Goal: Transaction & Acquisition: Obtain resource

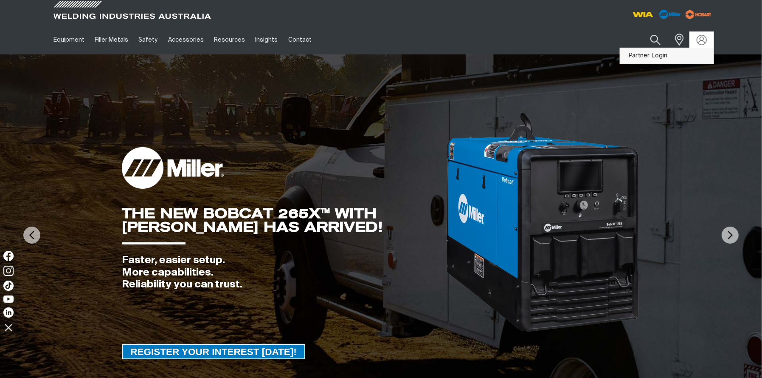
click at [680, 55] on link "Partner Login" at bounding box center [667, 56] width 93 height 16
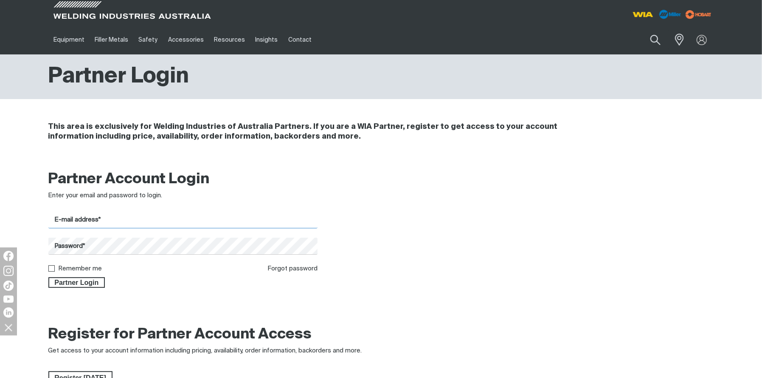
type input "[EMAIL_ADDRESS][DOMAIN_NAME]"
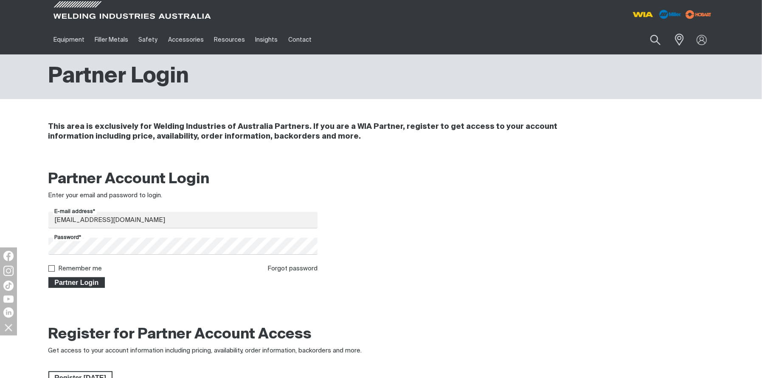
click at [57, 278] on span "Partner Login" at bounding box center [76, 282] width 55 height 11
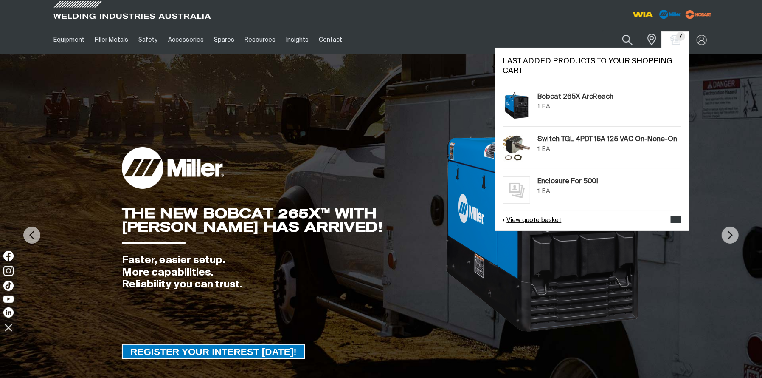
click at [538, 220] on link "View quote basket" at bounding box center [532, 220] width 59 height 10
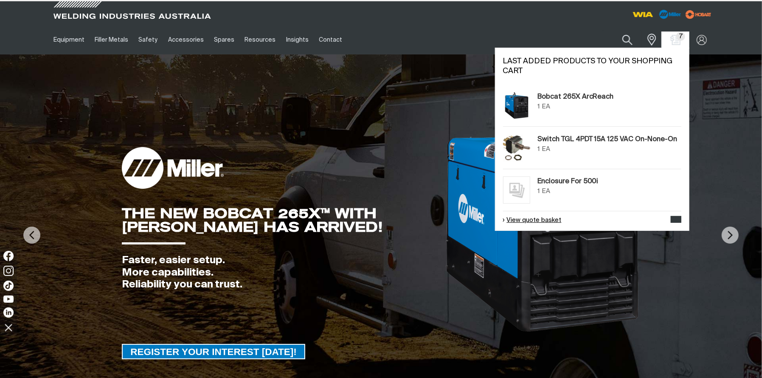
click at [538, 220] on link "View quote basket" at bounding box center [532, 220] width 59 height 10
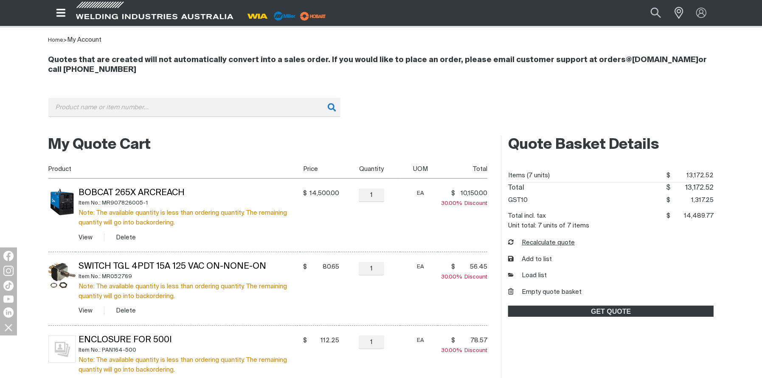
scroll to position [94, 0]
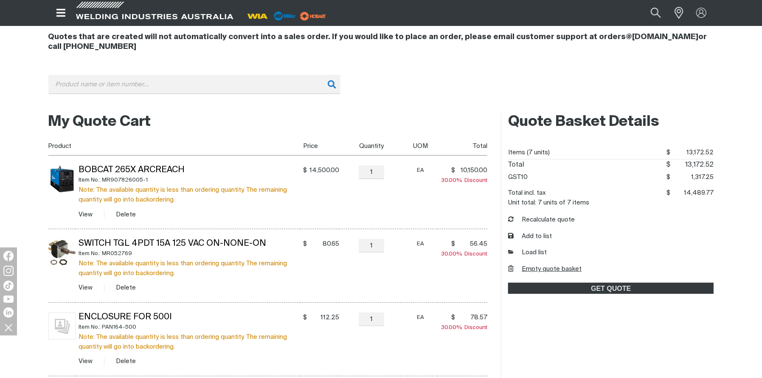
click at [546, 266] on button "Empty quote basket" at bounding box center [544, 269] width 73 height 10
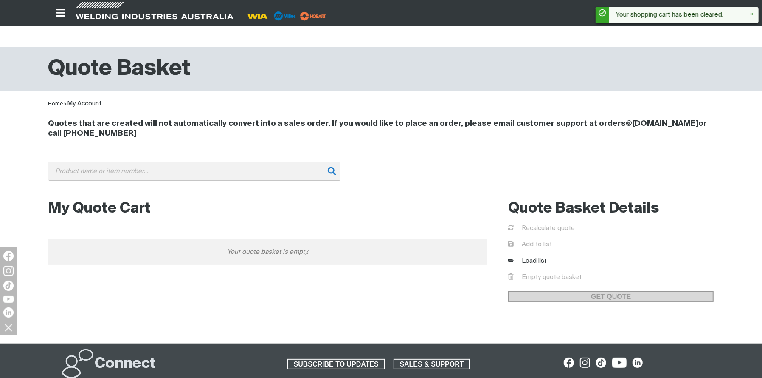
scroll to position [0, 0]
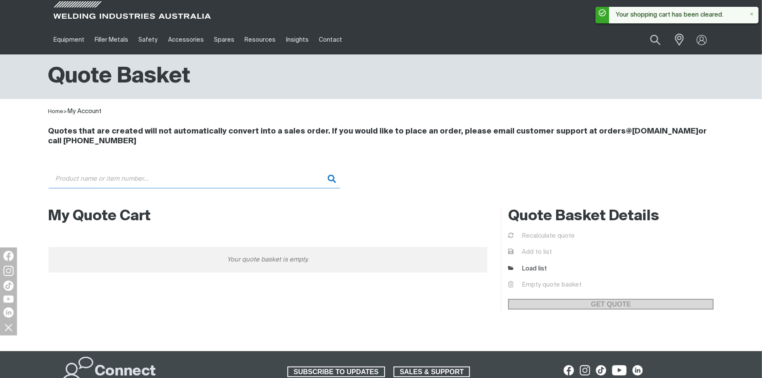
click at [176, 181] on input "Search" at bounding box center [194, 178] width 292 height 19
paste input "663735"
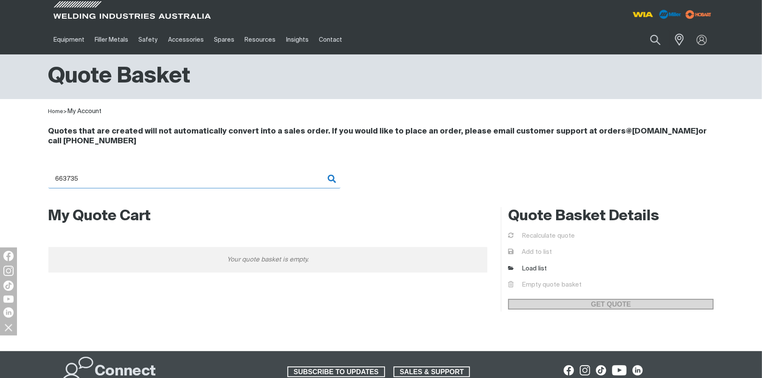
drag, startPoint x: 104, startPoint y: 186, endPoint x: 99, endPoint y: 184, distance: 5.3
click at [103, 185] on input "663735" at bounding box center [194, 178] width 292 height 19
drag, startPoint x: 11, startPoint y: 179, endPoint x: -9, endPoint y: 176, distance: 20.5
click at [0, 176] on html "Jump to main navigation Equipment Stick Welders TIG Welders MIG Welders Multi-P…" at bounding box center [381, 300] width 762 height 600
paste input "MR297368"
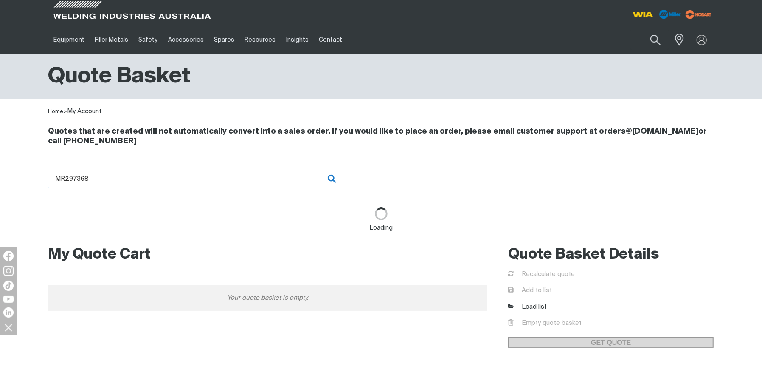
type input "MR297368 - Kit Service Air Comp Switch"
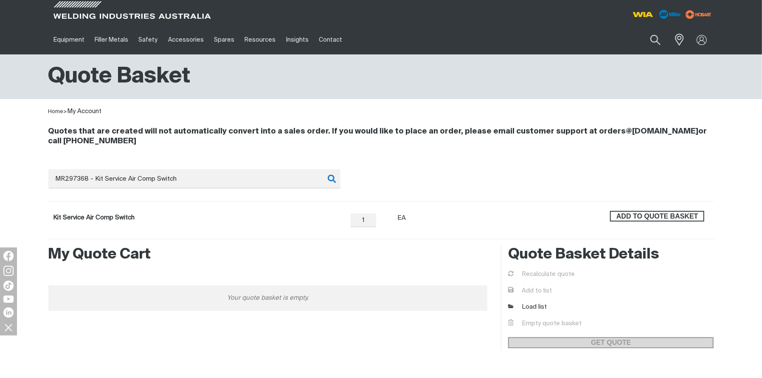
click at [665, 212] on span "ADD TO QUOTE BASKET" at bounding box center [657, 216] width 93 height 11
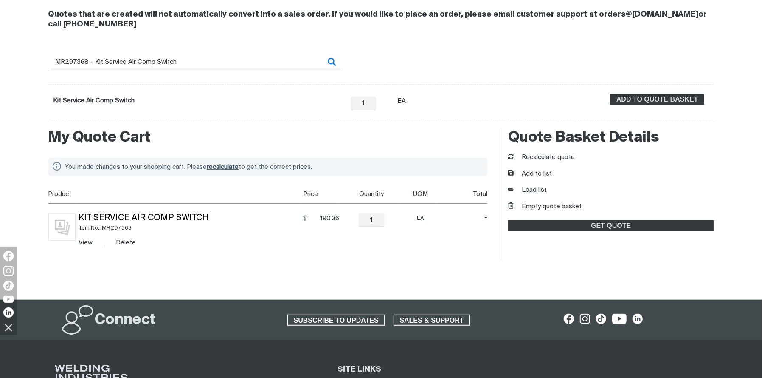
scroll to position [141, 0]
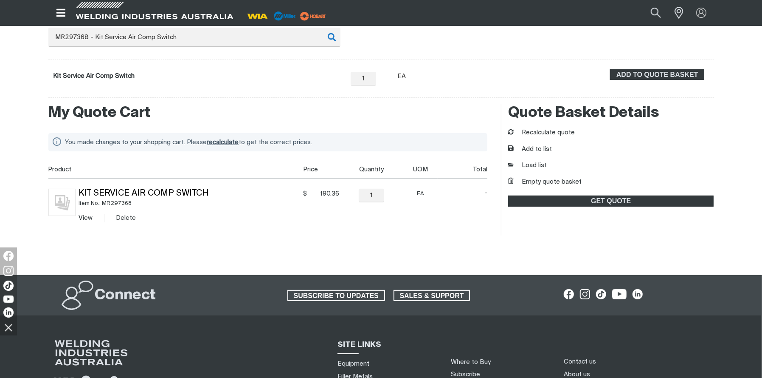
click at [220, 141] on span "recalculate" at bounding box center [223, 142] width 32 height 6
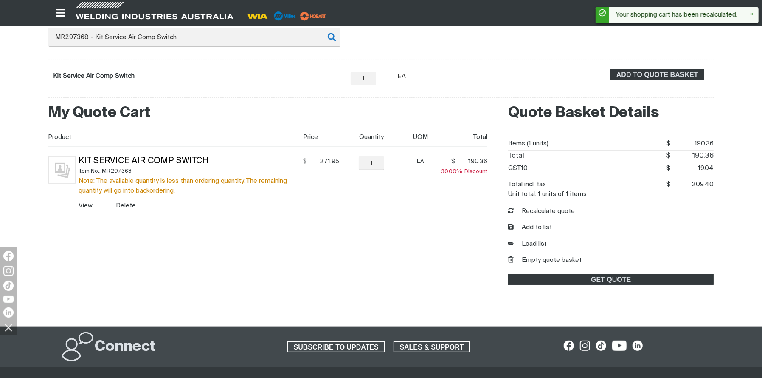
scroll to position [0, 0]
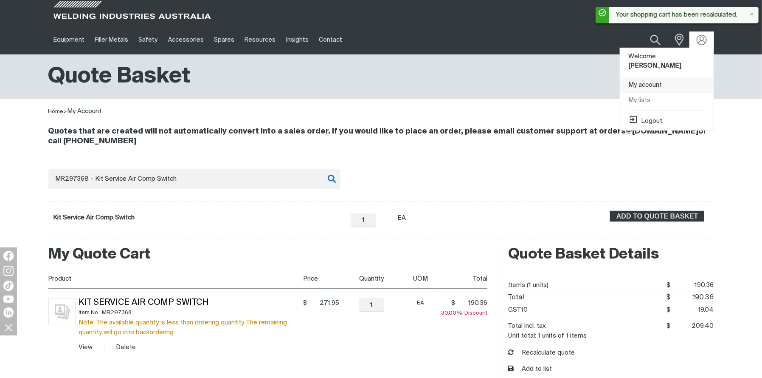
click at [649, 77] on link "My account" at bounding box center [667, 85] width 93 height 16
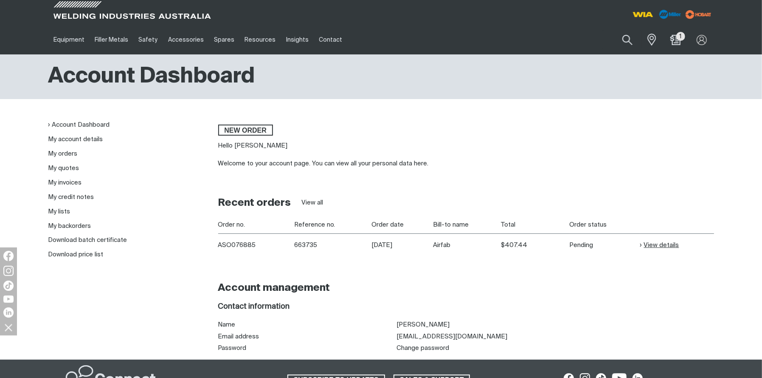
click at [655, 245] on link "View details" at bounding box center [659, 245] width 39 height 10
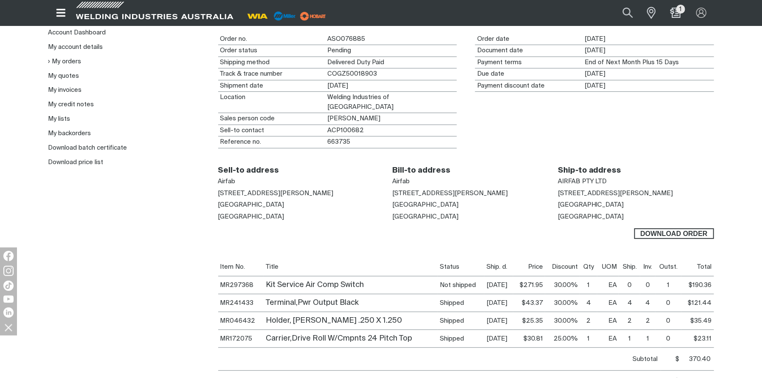
scroll to position [94, 0]
